Goal: Task Accomplishment & Management: Manage account settings

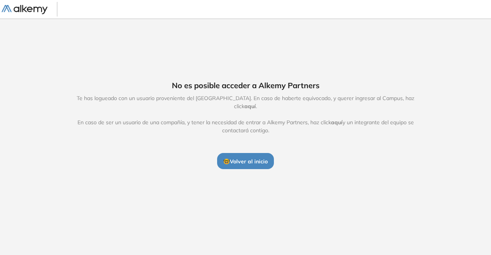
click at [252, 158] on span "🤓 Volver al inicio" at bounding box center [245, 161] width 44 height 7
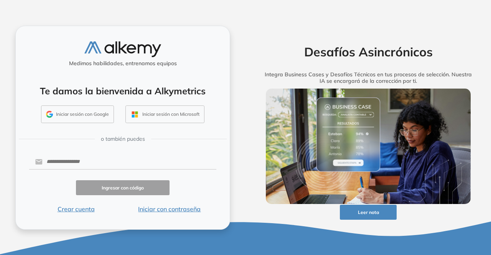
click at [154, 112] on button "Iniciar sesión con Microsoft" at bounding box center [164, 114] width 79 height 18
click at [123, 154] on div "Medimos habilidades, entrenamos equipos Te damos la bienvenida a Alkymetrics In…" at bounding box center [122, 128] width 215 height 204
click at [117, 161] on input "text" at bounding box center [130, 162] width 174 height 15
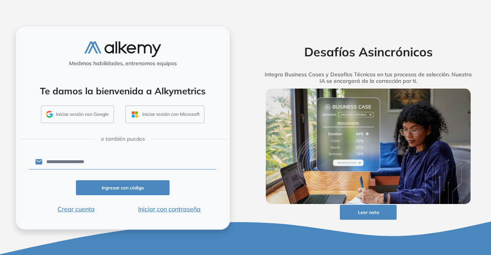
drag, startPoint x: 108, startPoint y: 161, endPoint x: 26, endPoint y: 158, distance: 82.5
click at [26, 159] on div "**********" at bounding box center [122, 128] width 215 height 204
type input "**********"
click button "Ingresar con código" at bounding box center [123, 187] width 94 height 15
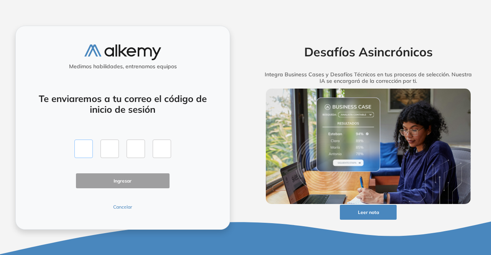
click at [81, 147] on input "text" at bounding box center [83, 149] width 18 height 18
type input "*"
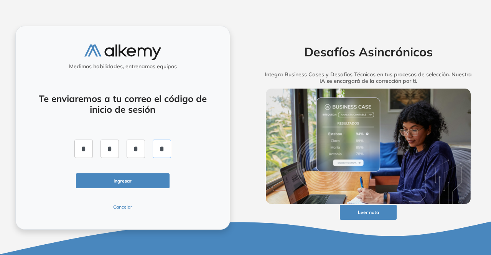
type input "*"
click button "Ingresar" at bounding box center [123, 180] width 94 height 15
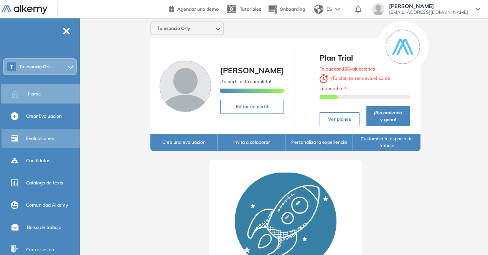
click at [41, 132] on div "Evaluaciones" at bounding box center [52, 138] width 52 height 13
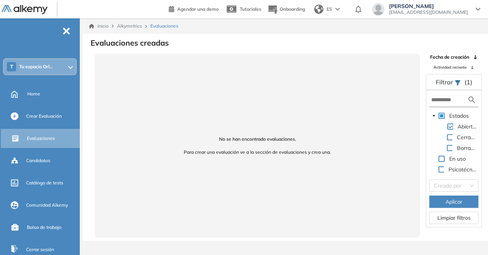
click at [41, 66] on span "Tu espacio Orl..." at bounding box center [36, 67] width 34 height 6
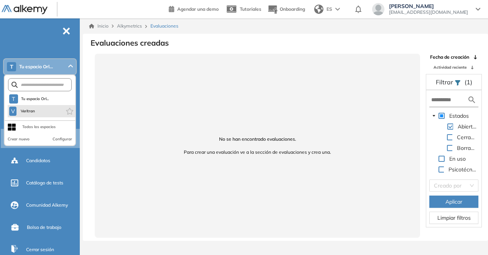
click at [38, 116] on li "V Veritran" at bounding box center [42, 111] width 68 height 12
click at [26, 112] on span "Veritran" at bounding box center [28, 111] width 16 height 6
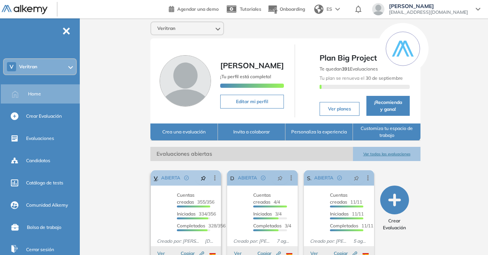
click at [151, 178] on div "Veritran - AP ABIERTA Editar Los siguientes tests ya no están disponibles o tie…" at bounding box center [186, 177] width 70 height 15
click at [154, 185] on link "Veritran - AP" at bounding box center [156, 177] width 4 height 15
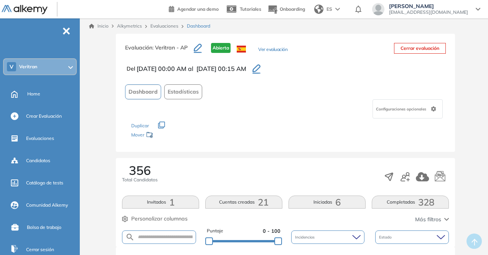
click at [431, 202] on span "328" at bounding box center [426, 202] width 16 height 0
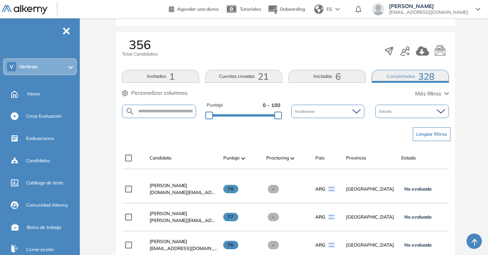
scroll to position [126, 0]
click at [419, 76] on span "328" at bounding box center [426, 76] width 16 height 0
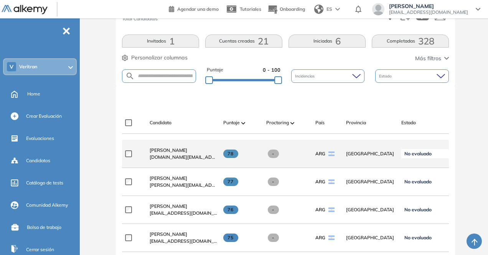
scroll to position [161, 0]
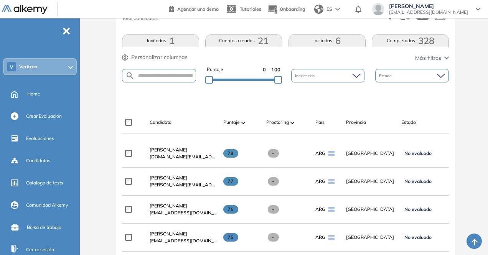
click at [420, 74] on div "Estado" at bounding box center [412, 75] width 74 height 13
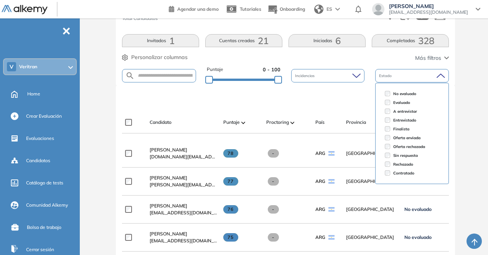
click at [334, 75] on div "Incidencias" at bounding box center [328, 75] width 74 height 13
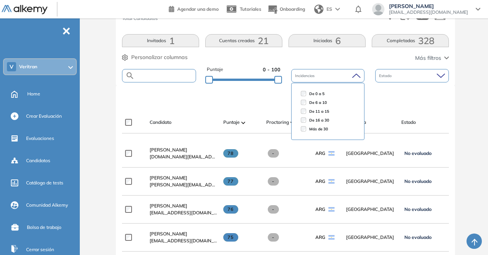
click at [158, 73] on input "text" at bounding box center [165, 76] width 61 height 6
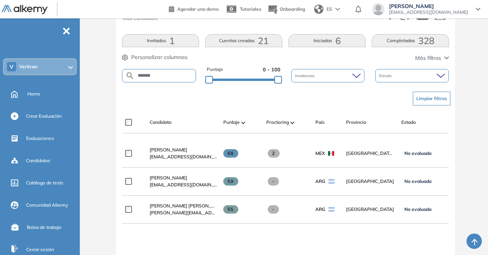
drag, startPoint x: 160, startPoint y: 74, endPoint x: 123, endPoint y: 73, distance: 36.8
click at [123, 73] on form "*******" at bounding box center [159, 75] width 74 height 13
type input "********"
